Goal: Find specific page/section: Find specific page/section

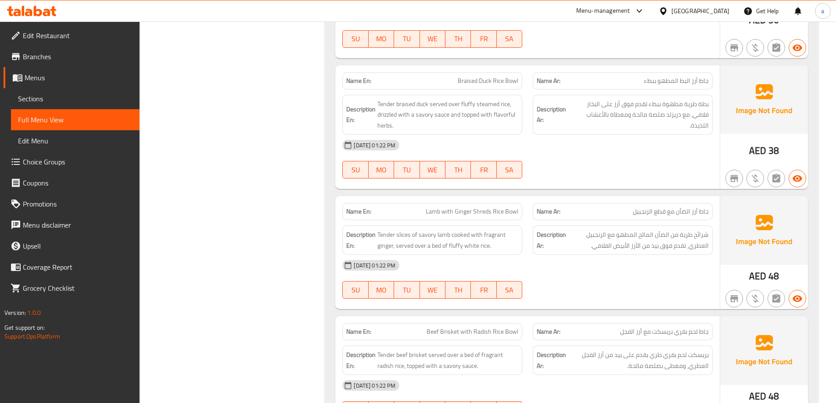
scroll to position [11083, 0]
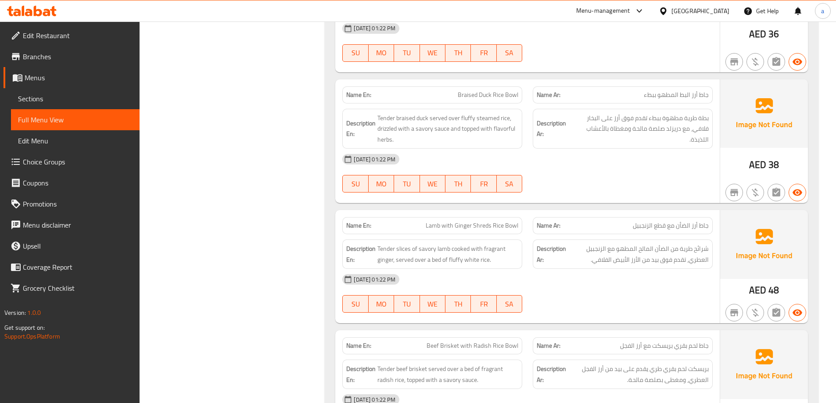
click at [677, 13] on div "[GEOGRAPHIC_DATA]" at bounding box center [700, 11] width 58 height 10
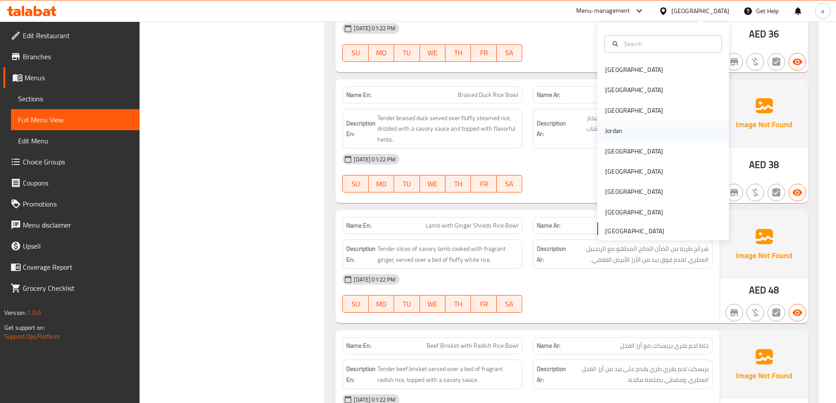
click at [620, 128] on div "Jordan" at bounding box center [613, 131] width 31 height 20
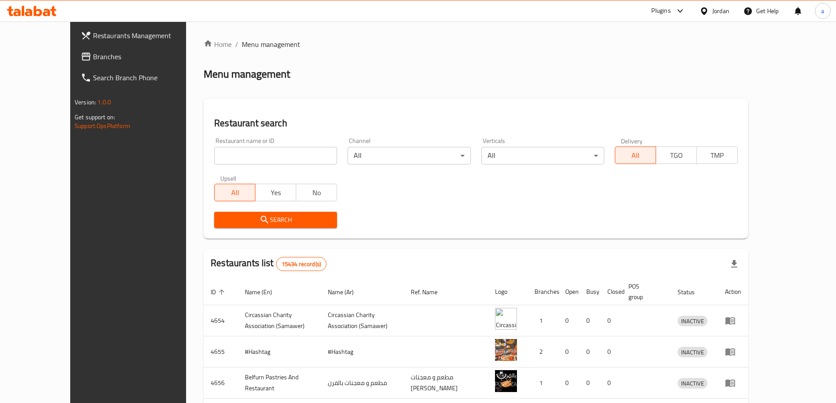
click at [91, 47] on link "Branches" at bounding box center [142, 56] width 136 height 21
